Goal: Check status: Check status

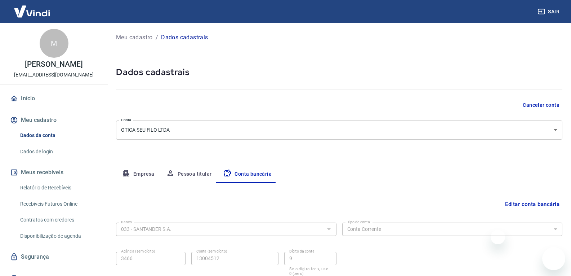
select select "1"
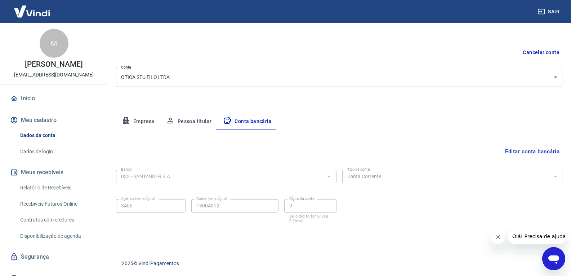
scroll to position [10, 0]
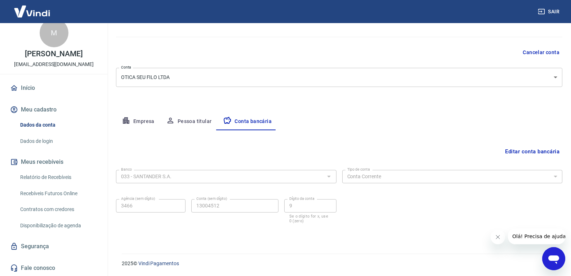
click at [42, 176] on link "Relatório de Recebíveis" at bounding box center [58, 177] width 82 height 15
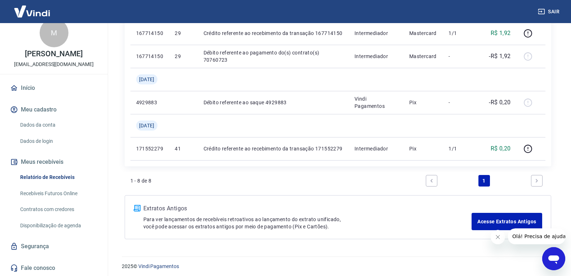
scroll to position [288, 0]
click at [537, 183] on link "Next page" at bounding box center [537, 180] width 12 height 12
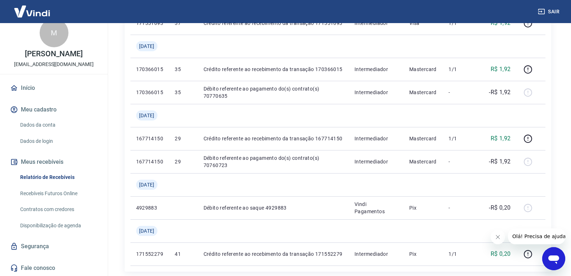
scroll to position [180, 0]
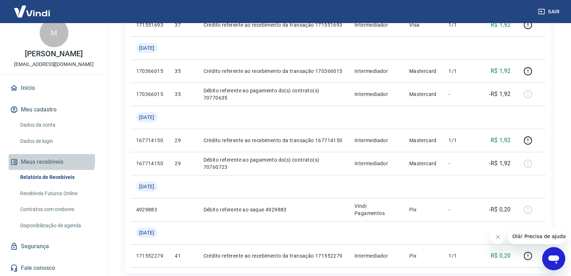
click at [42, 160] on button "Meus recebíveis" at bounding box center [54, 162] width 90 height 16
click at [47, 161] on button "Meus recebíveis" at bounding box center [54, 162] width 90 height 16
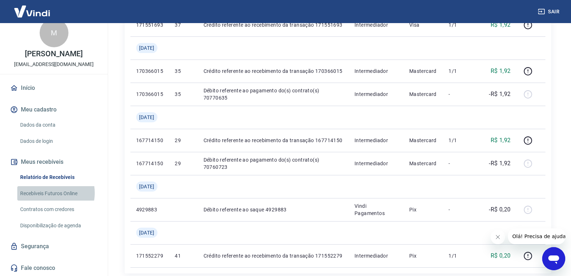
click at [50, 192] on link "Recebíveis Futuros Online" at bounding box center [58, 193] width 82 height 15
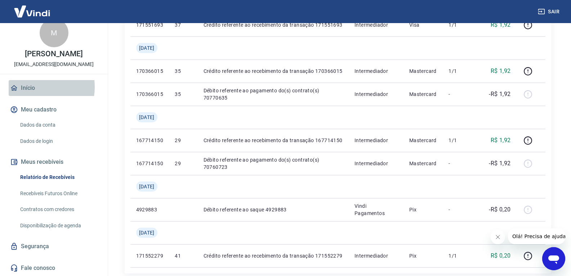
click at [31, 87] on link "Início" at bounding box center [54, 88] width 90 height 16
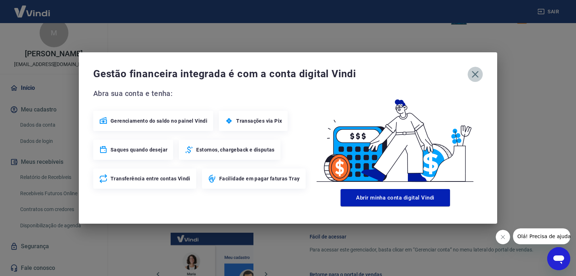
click at [477, 73] on icon "button" at bounding box center [476, 74] width 12 height 12
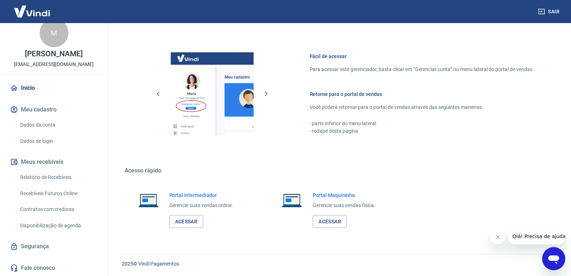
scroll to position [360, 0]
click at [52, 177] on link "Relatório de Recebíveis" at bounding box center [58, 177] width 82 height 15
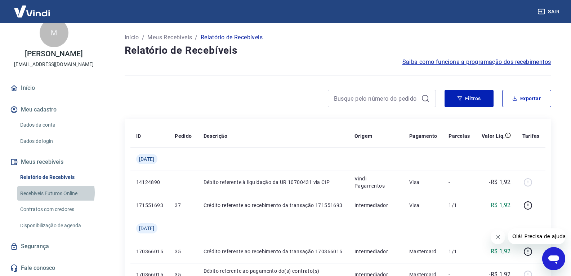
click at [52, 192] on link "Recebíveis Futuros Online" at bounding box center [58, 193] width 82 height 15
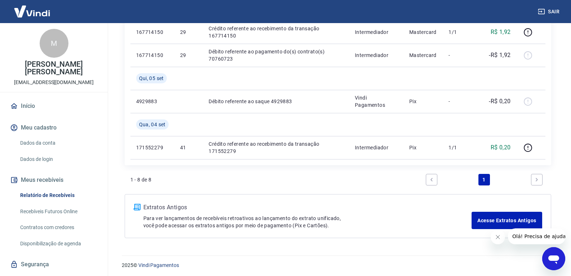
scroll to position [290, 0]
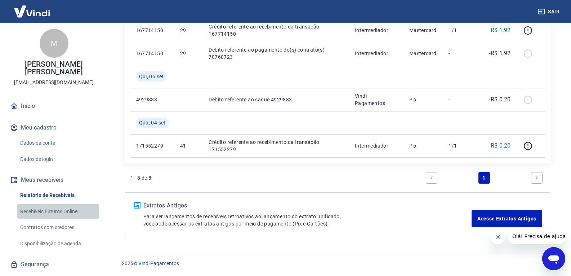
click at [68, 204] on link "Recebíveis Futuros Online" at bounding box center [58, 211] width 82 height 15
